Goal: Transaction & Acquisition: Register for event/course

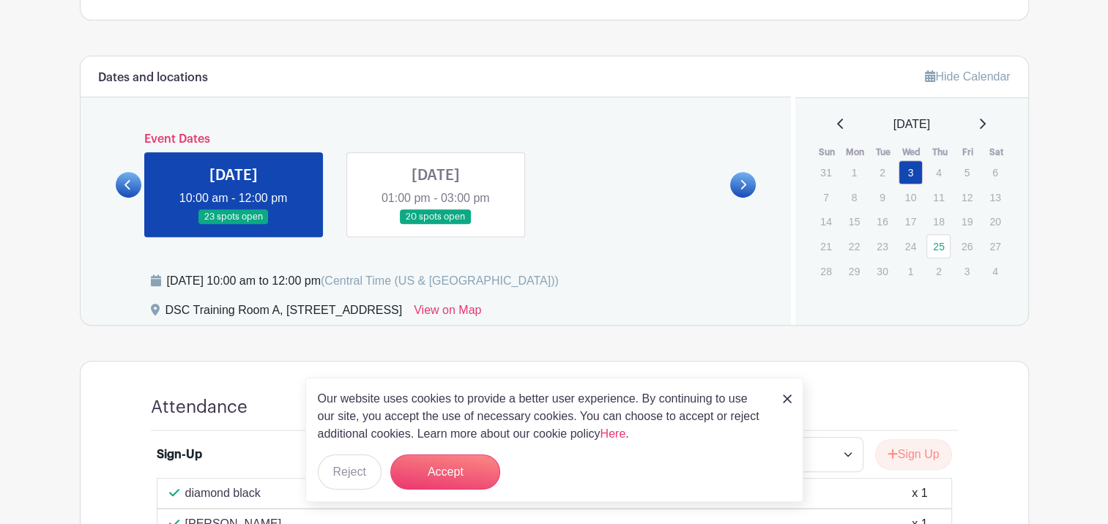
scroll to position [602, 0]
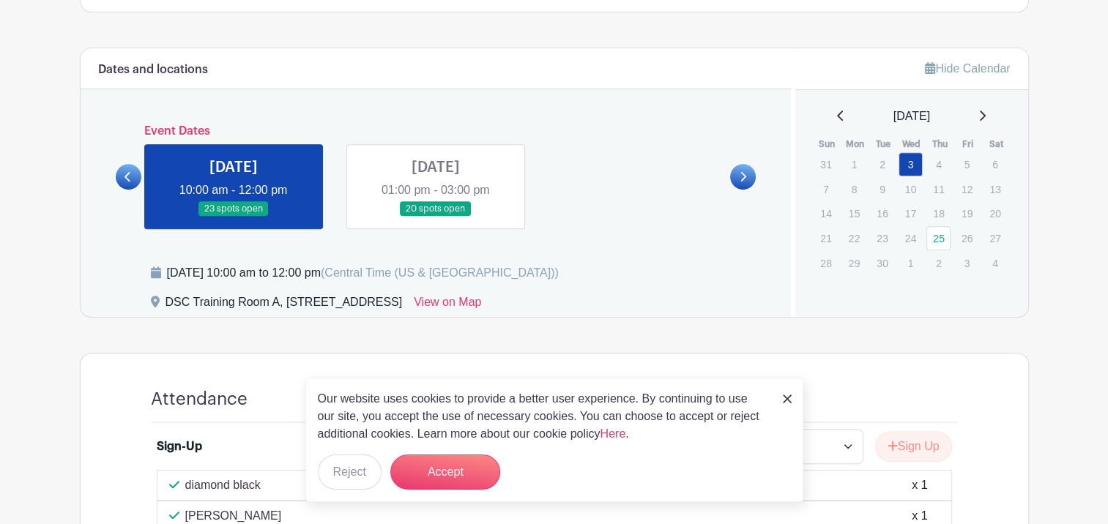
click at [787, 401] on img at bounding box center [787, 399] width 9 height 9
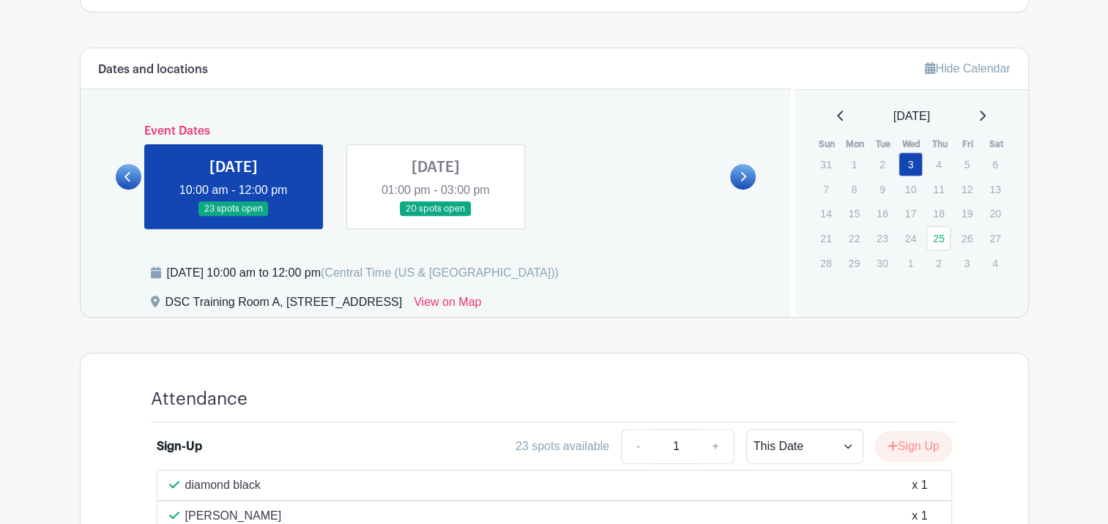
click at [436, 217] on link at bounding box center [436, 217] width 0 height 0
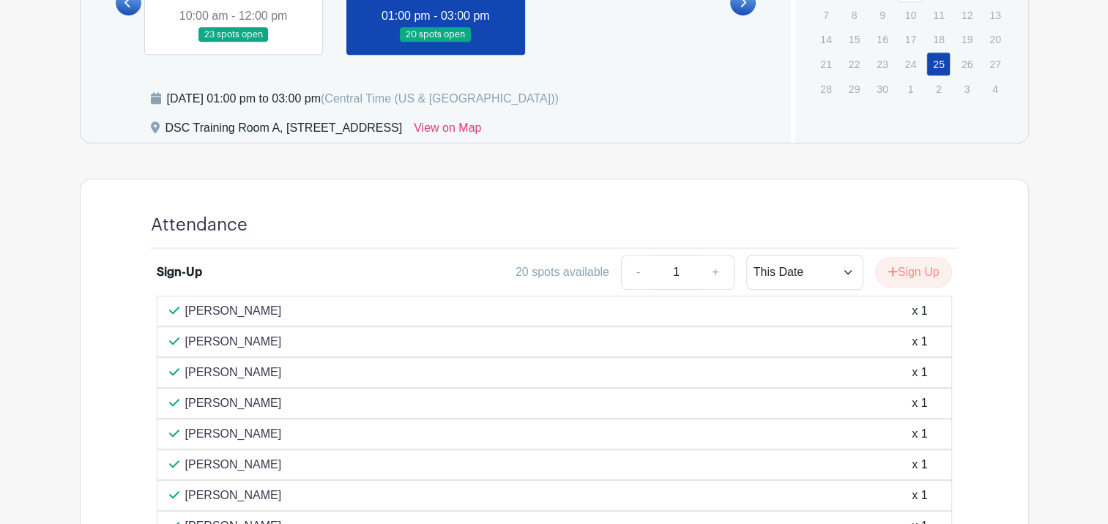
scroll to position [780, 0]
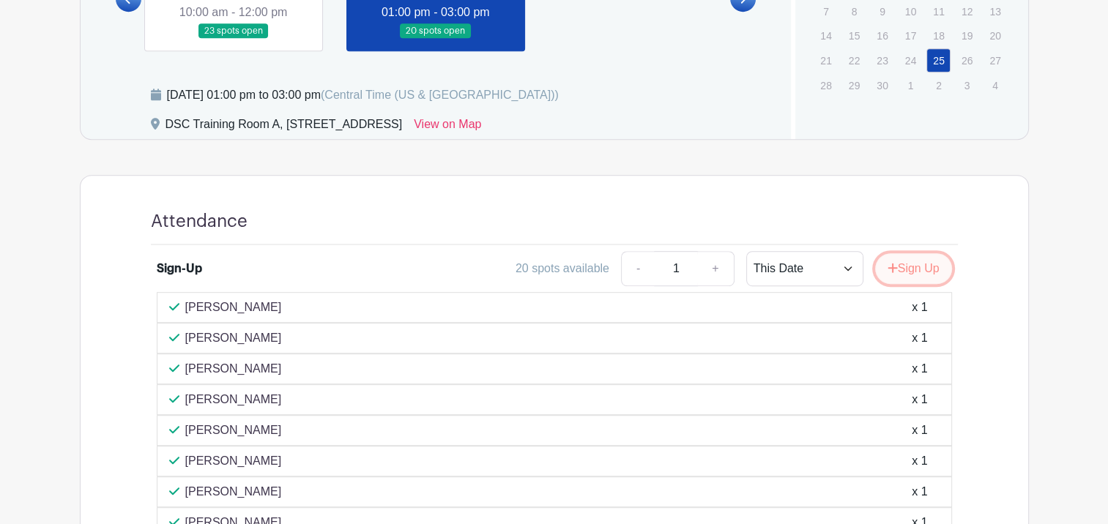
click at [928, 270] on button "Sign Up" at bounding box center [913, 268] width 77 height 31
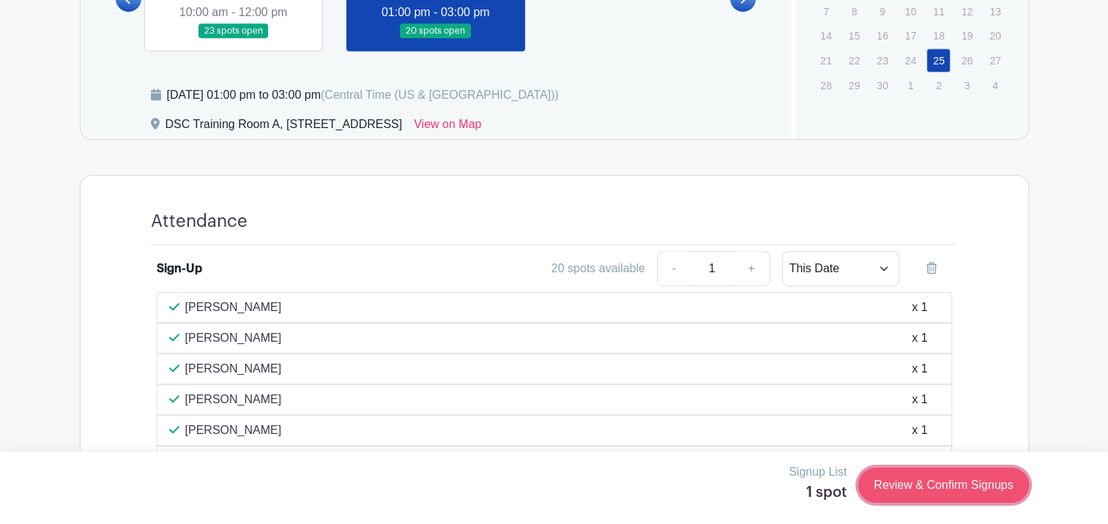
click at [891, 491] on link "Review & Confirm Signups" at bounding box center [943, 485] width 170 height 35
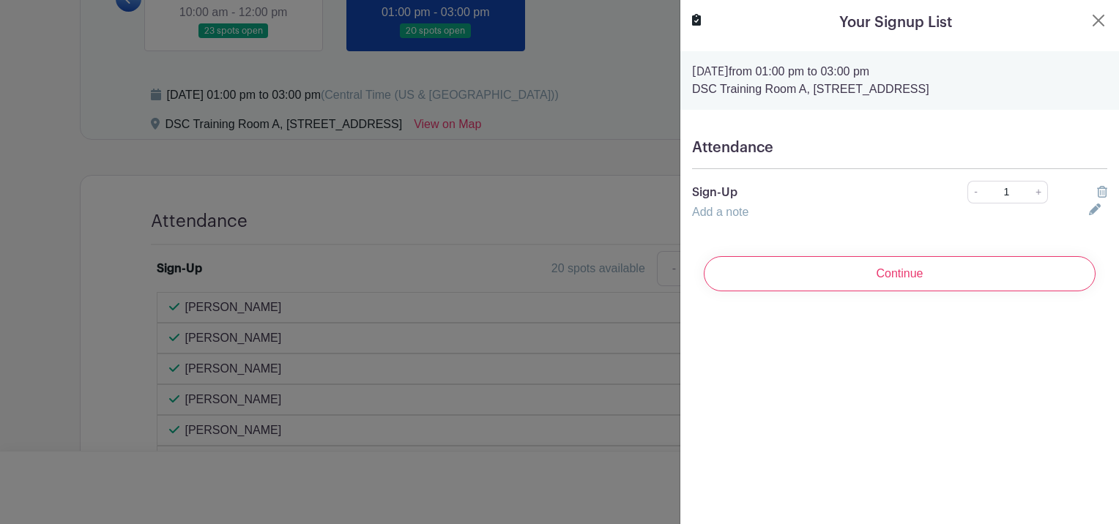
click at [866, 264] on input "Continue" at bounding box center [900, 273] width 392 height 35
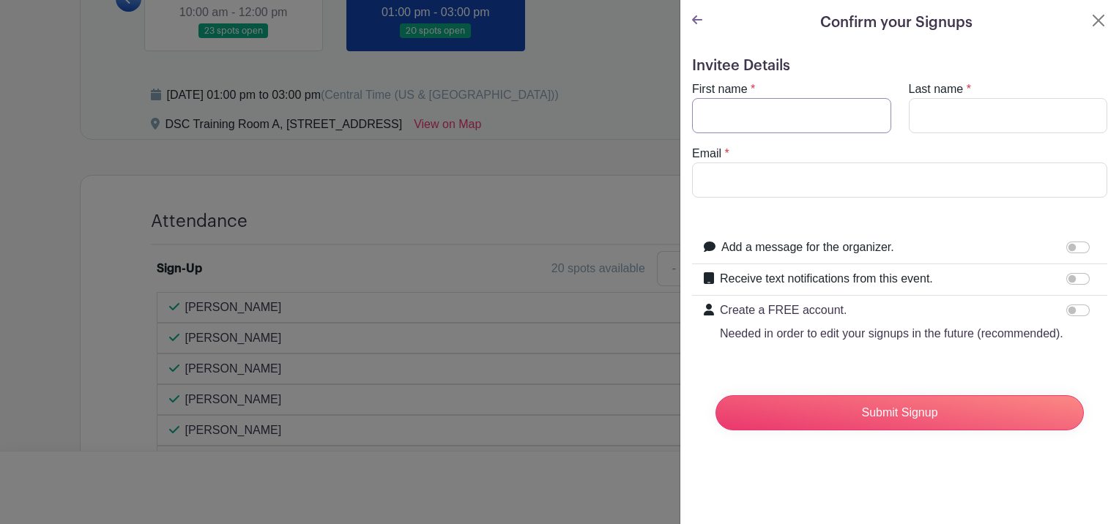
click at [750, 122] on input "First name" at bounding box center [791, 115] width 199 height 35
type input "[PERSON_NAME]"
type input "[EMAIL_ADDRESS][DOMAIN_NAME]"
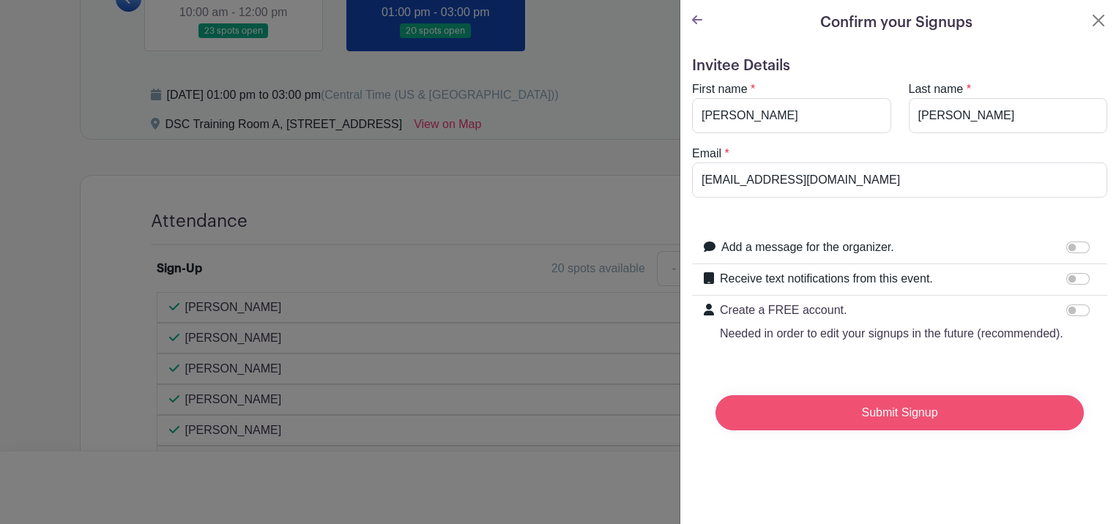
click at [808, 431] on input "Submit Signup" at bounding box center [900, 412] width 368 height 35
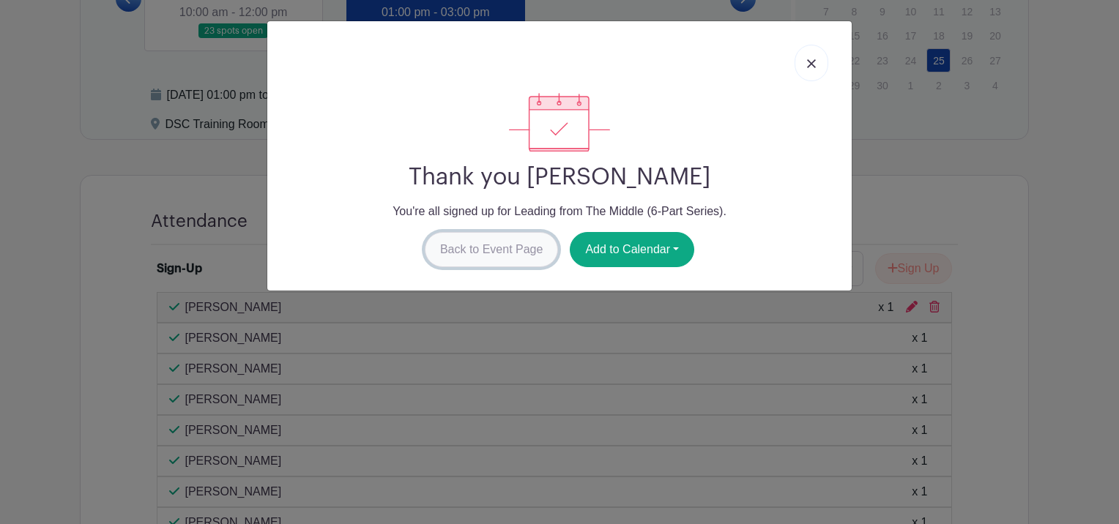
click at [513, 248] on link "Back to Event Page" at bounding box center [492, 249] width 134 height 35
